Goal: Complete application form: Complete application form

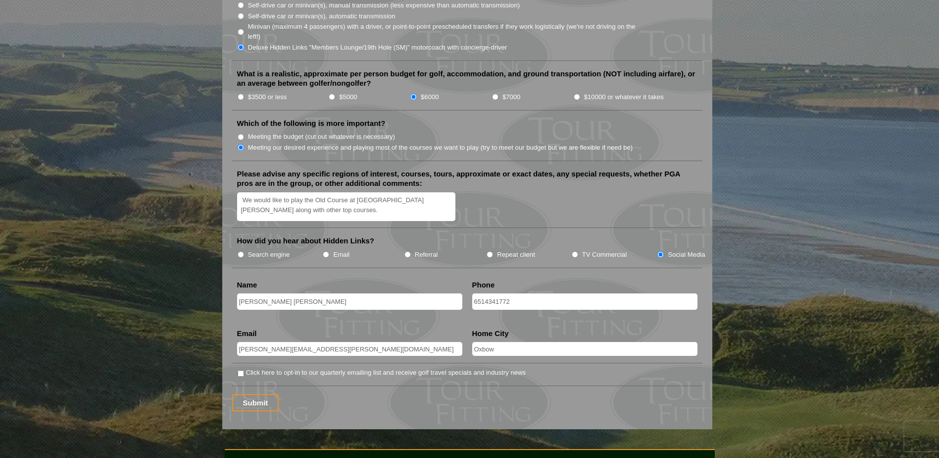
scroll to position [1139, 0]
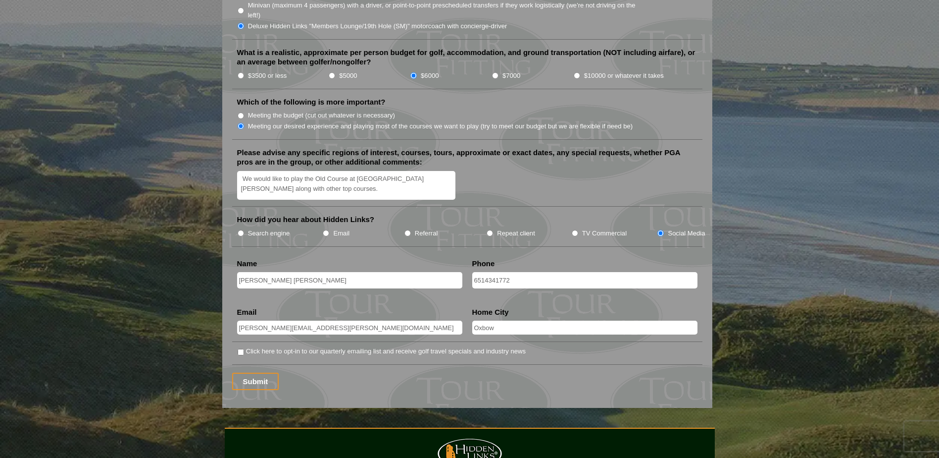
click at [272, 228] on label "Search engine" at bounding box center [269, 233] width 42 height 10
click at [244, 230] on input "Search engine" at bounding box center [241, 233] width 6 height 6
radio input "true"
click at [255, 372] on input "Submit" at bounding box center [255, 380] width 47 height 17
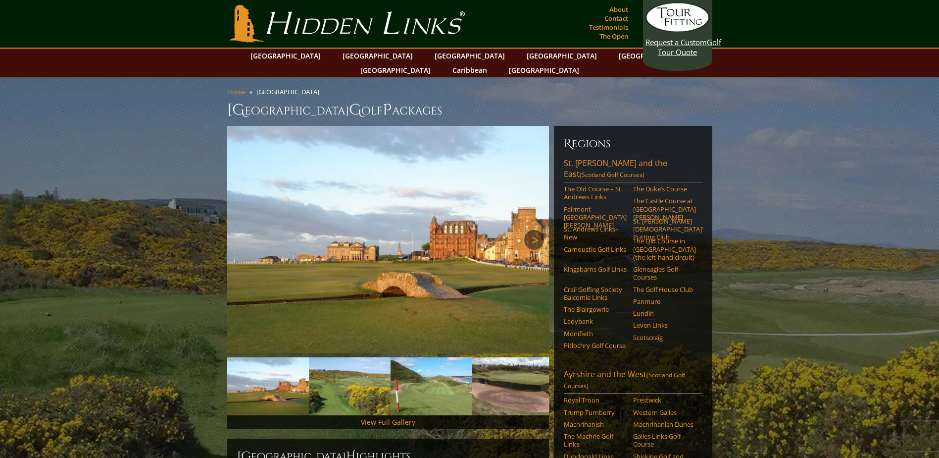
click at [539, 230] on link "Next" at bounding box center [534, 240] width 20 height 20
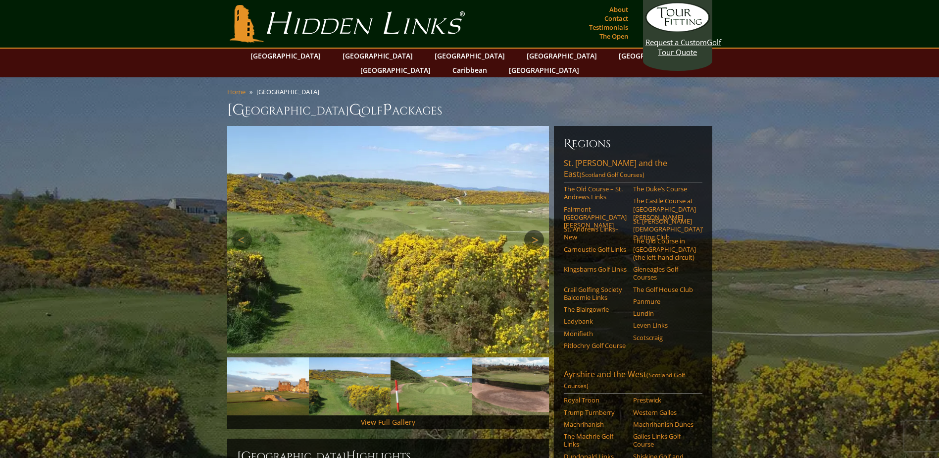
click at [539, 230] on link "Next" at bounding box center [534, 240] width 20 height 20
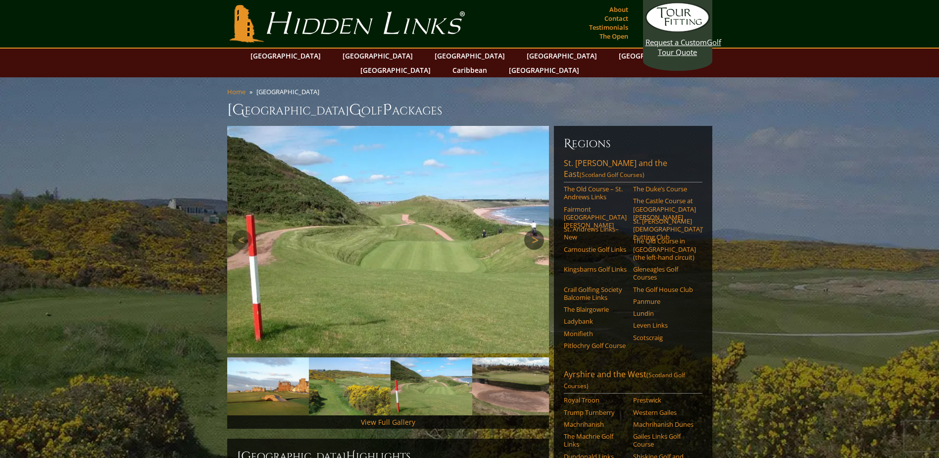
click at [539, 230] on link "Next" at bounding box center [534, 240] width 20 height 20
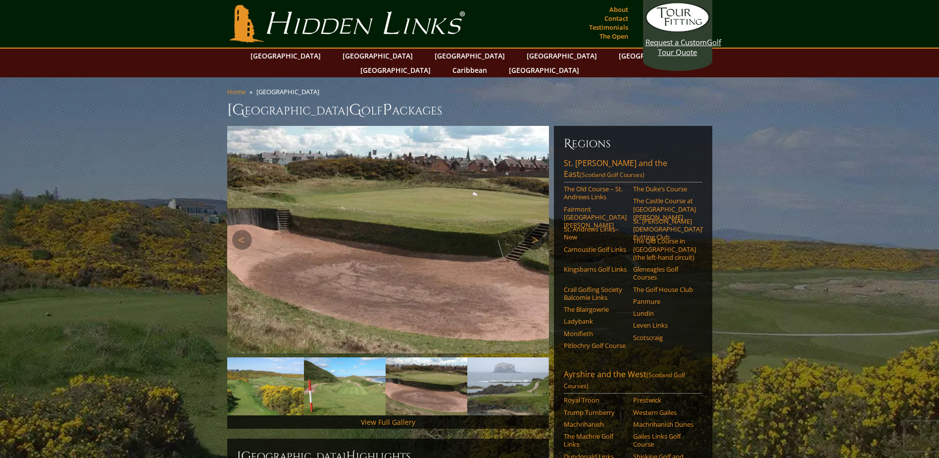
click at [539, 230] on link "Next" at bounding box center [534, 240] width 20 height 20
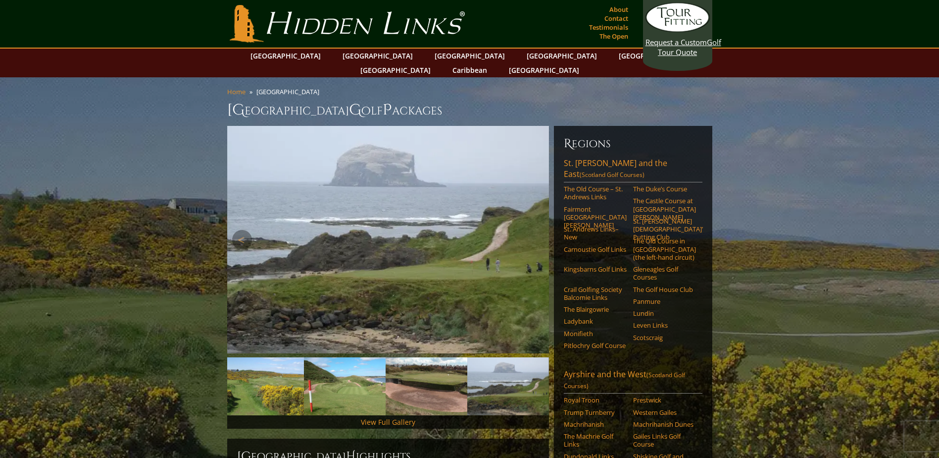
click at [539, 230] on link "Next" at bounding box center [534, 240] width 20 height 20
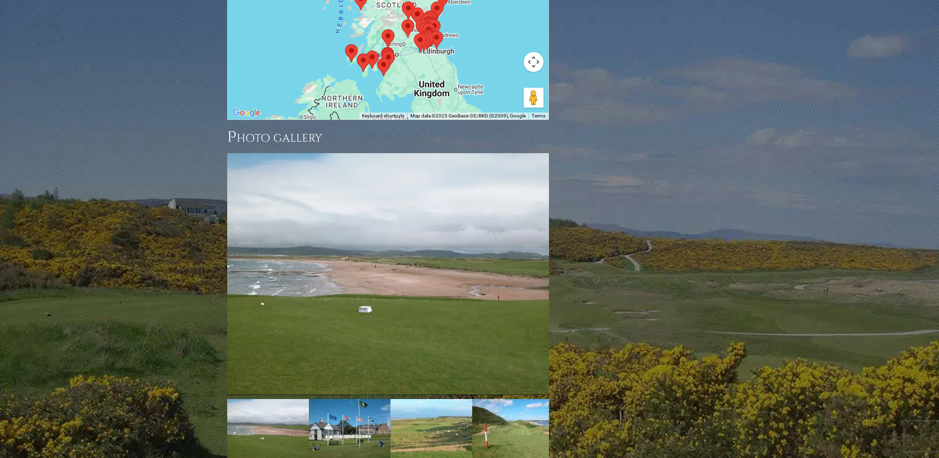
scroll to position [1139, 0]
